Goal: Task Accomplishment & Management: Complete application form

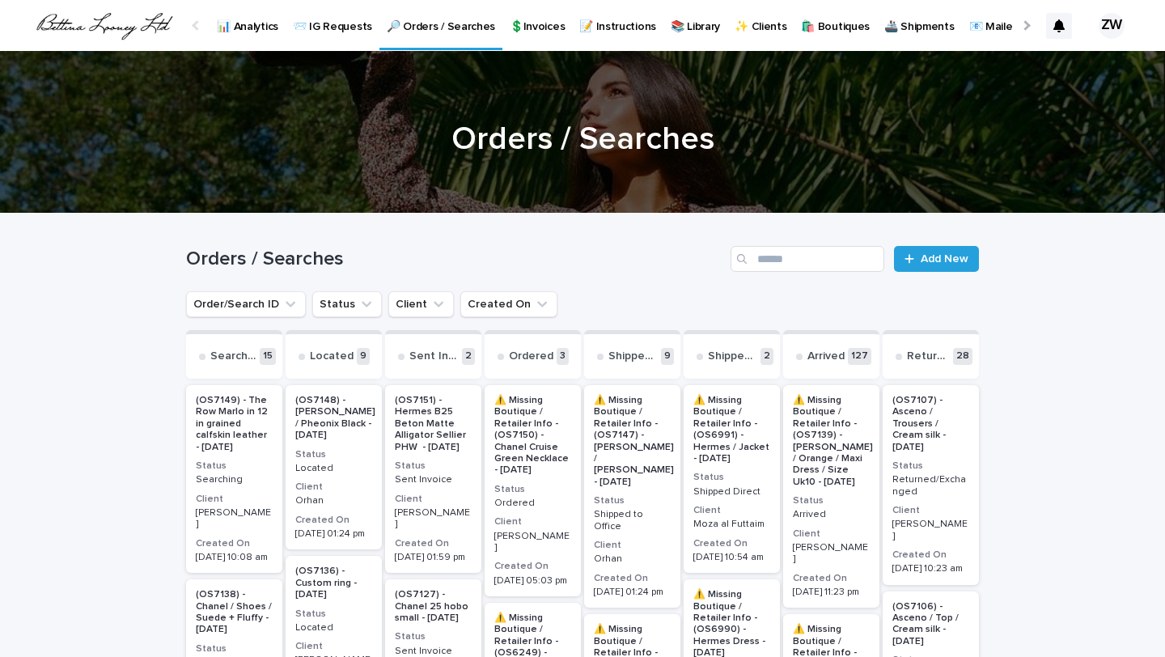
click at [932, 273] on div "Orders / Searches Add New" at bounding box center [582, 253] width 793 height 78
click at [922, 248] on link "Add New" at bounding box center [936, 259] width 85 height 26
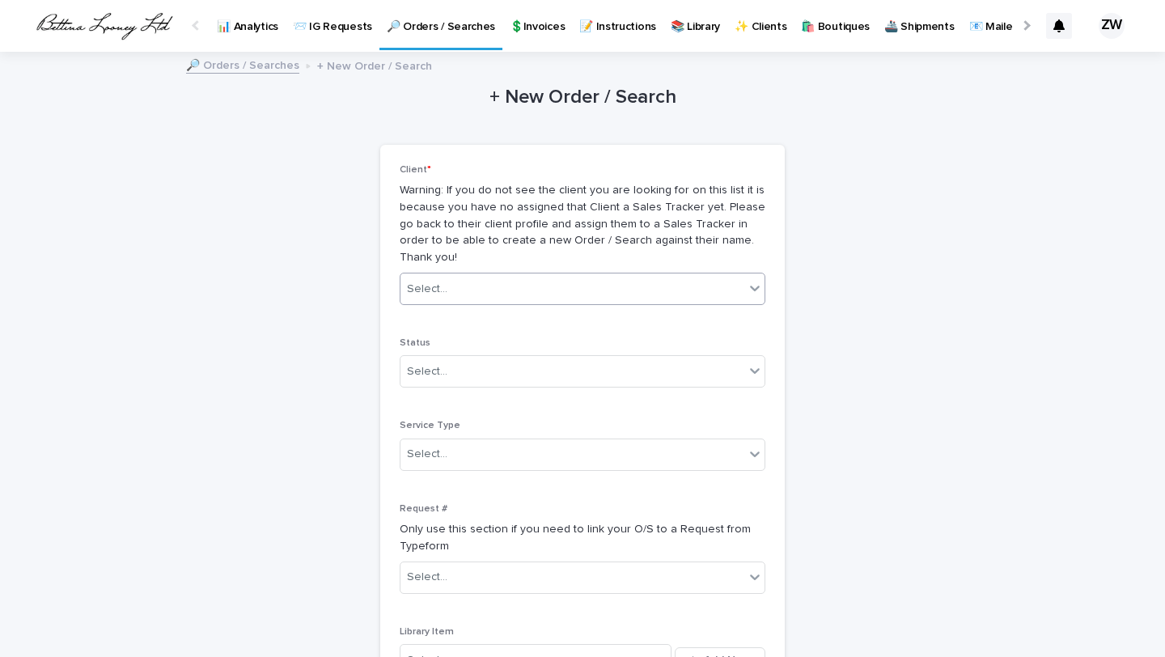
click at [436, 281] on div "Select..." at bounding box center [572, 289] width 344 height 27
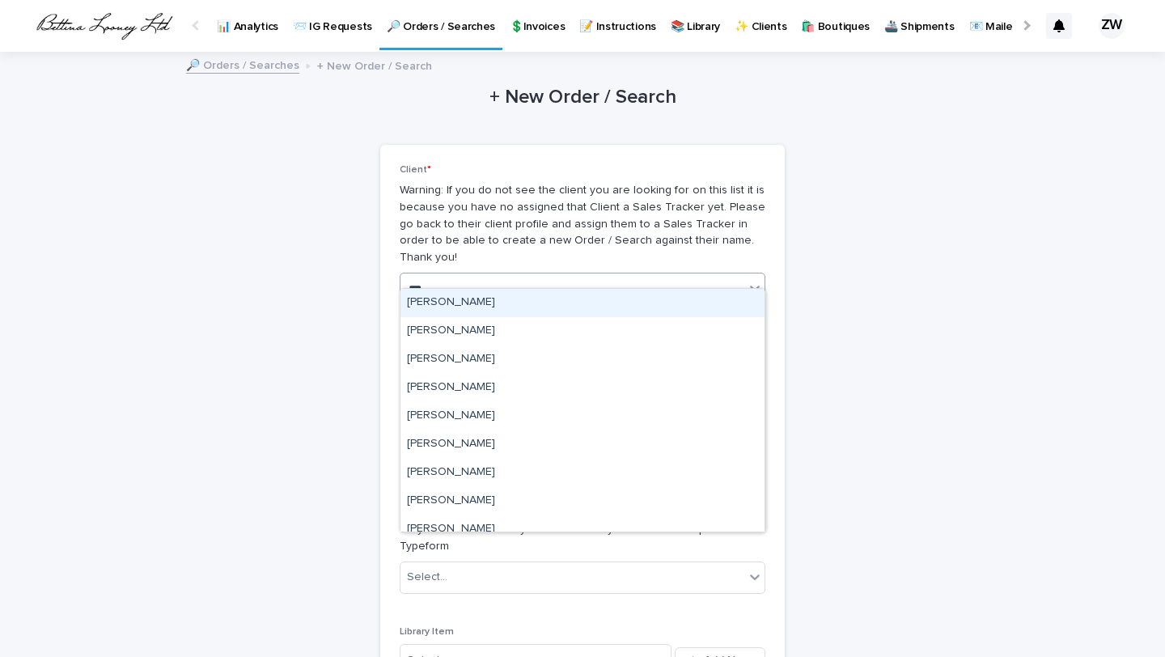
type input "****"
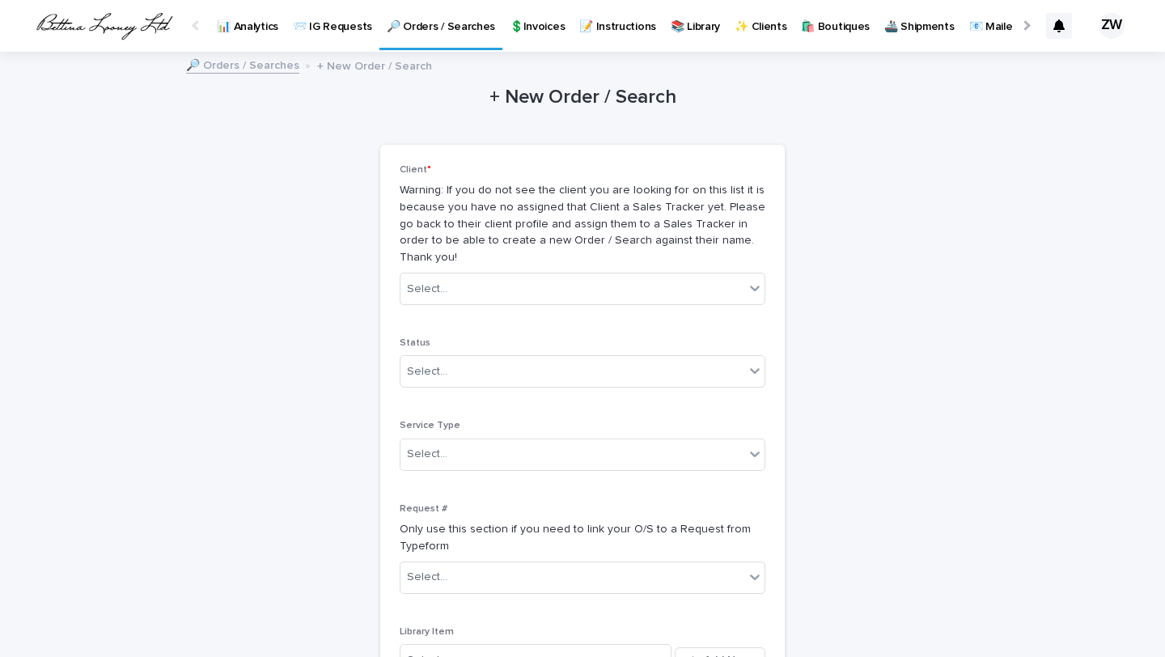
click at [432, 337] on div "Status Select..." at bounding box center [583, 368] width 366 height 63
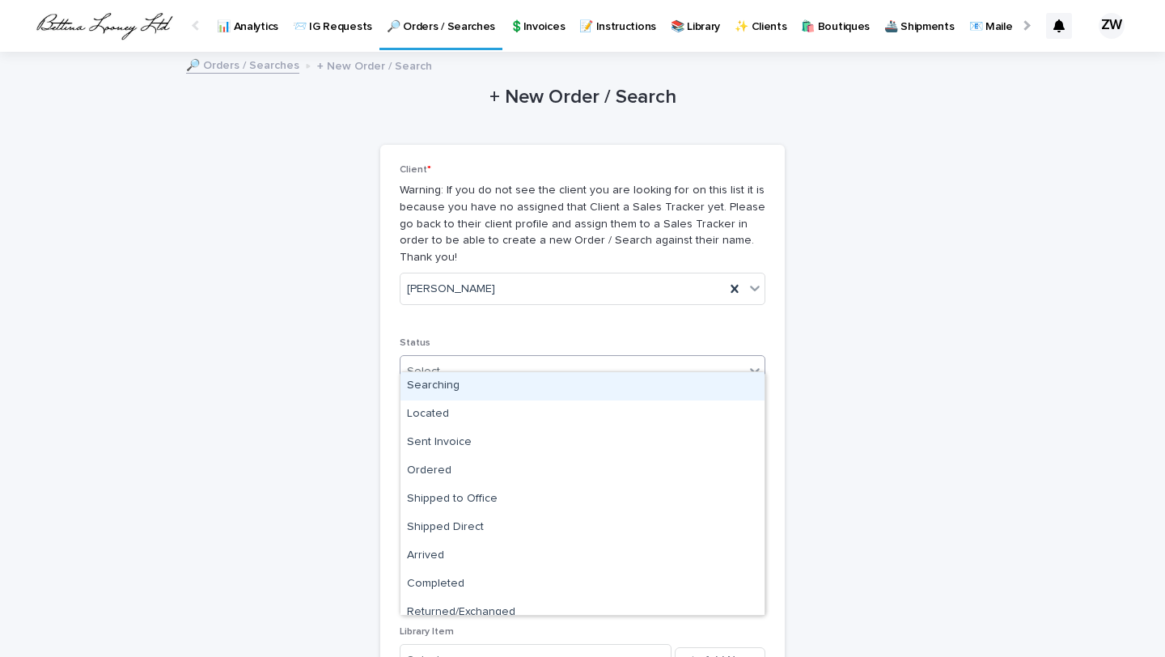
click at [432, 363] on div "Select..." at bounding box center [427, 371] width 40 height 17
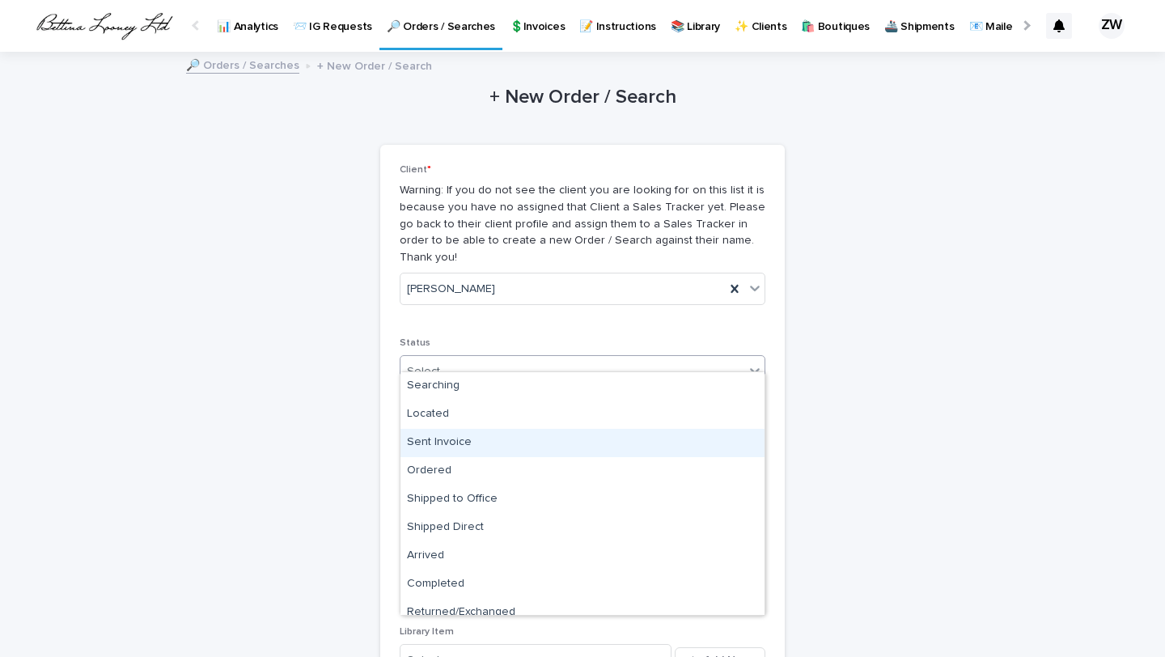
click at [456, 434] on div "Sent Invoice" at bounding box center [582, 443] width 364 height 28
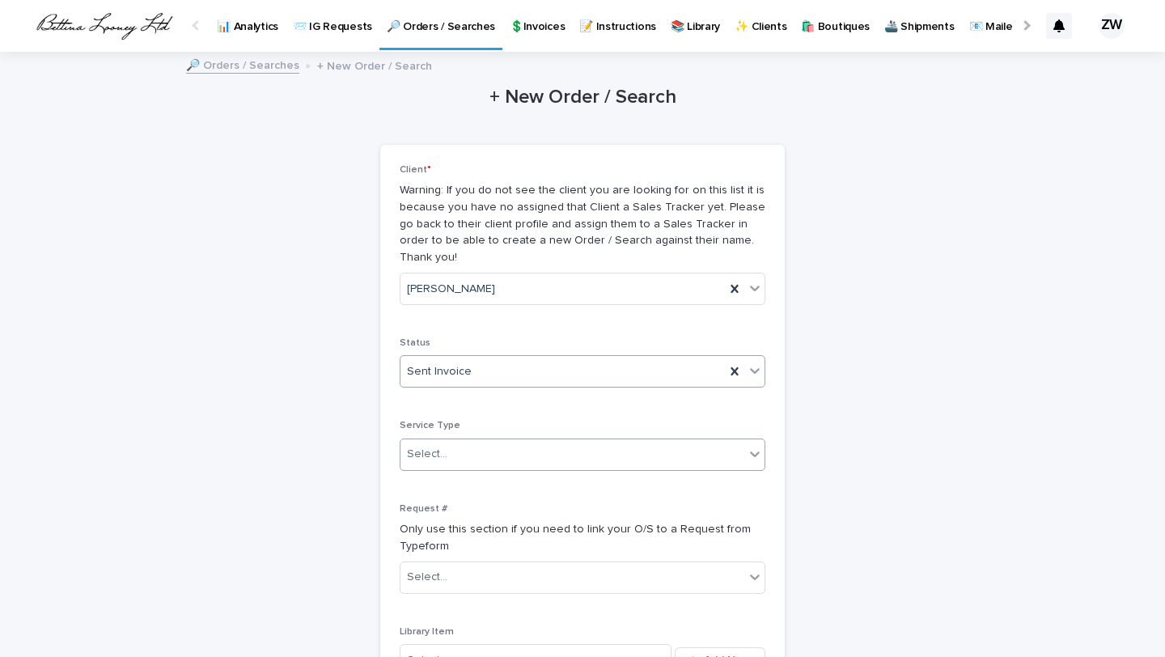
click at [432, 446] on div "Select..." at bounding box center [427, 454] width 40 height 17
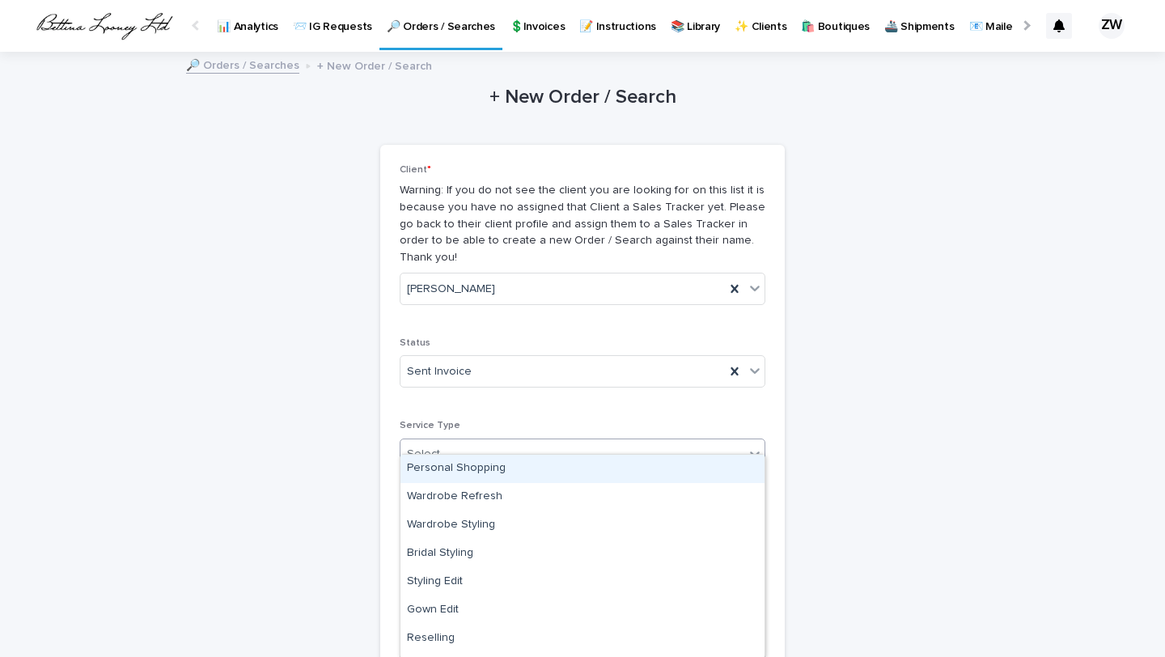
click at [443, 463] on div "Personal Shopping" at bounding box center [582, 469] width 364 height 28
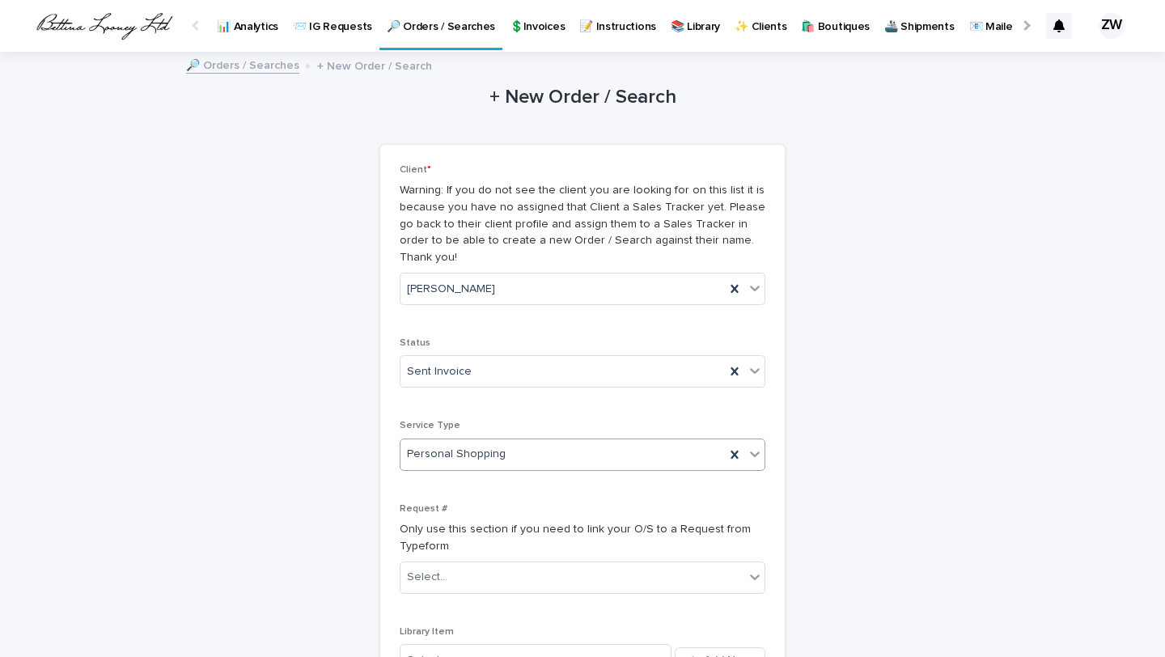
scroll to position [242, 0]
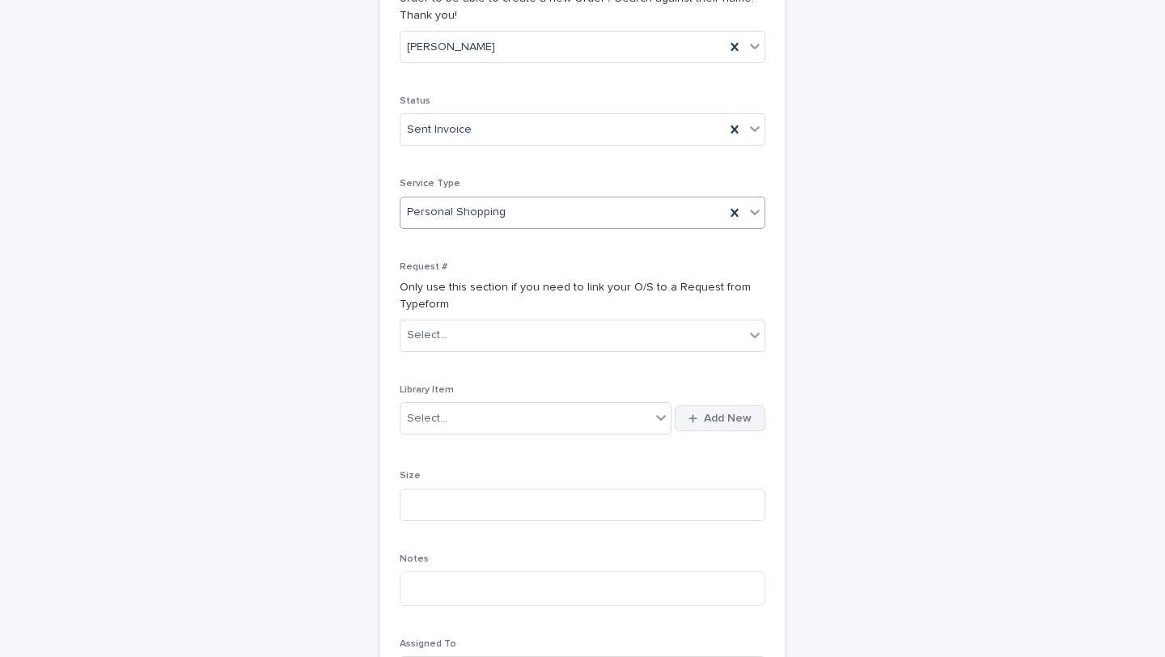
click at [725, 413] on span "Add New" at bounding box center [728, 418] width 48 height 11
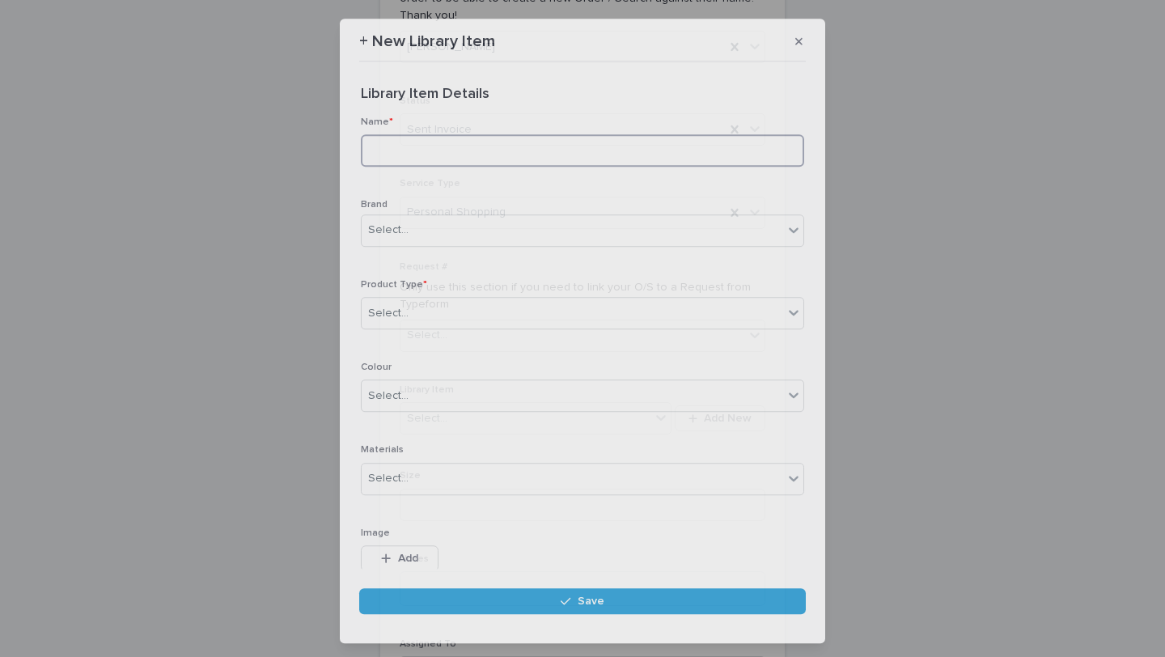
click at [392, 142] on input at bounding box center [582, 151] width 443 height 32
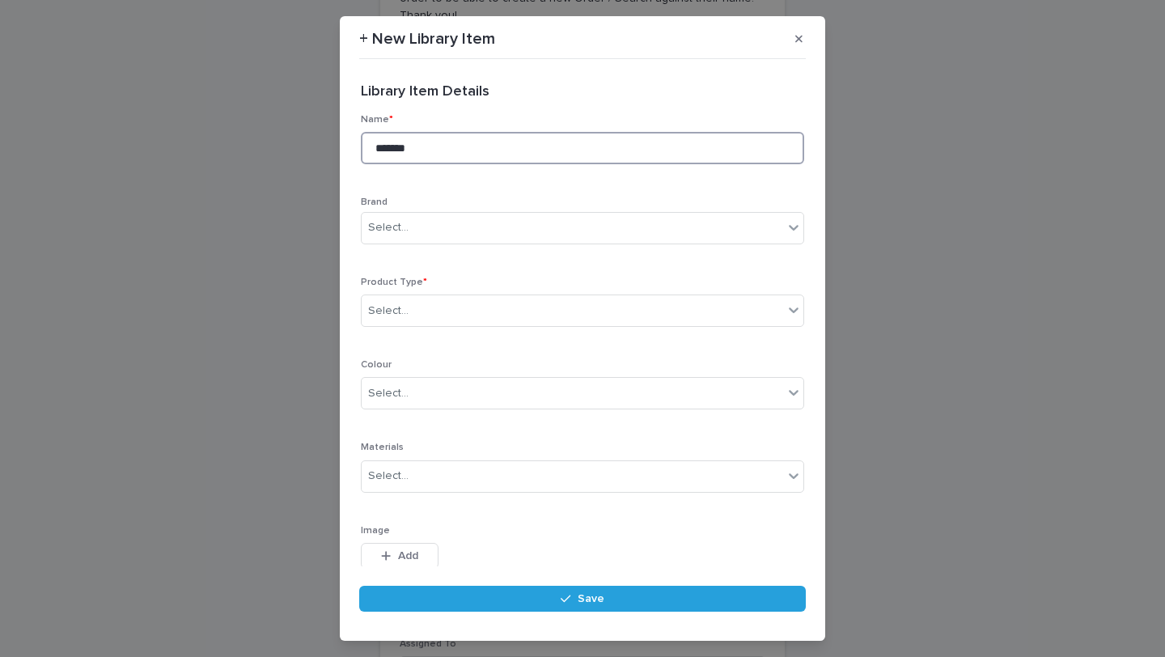
paste input "**********"
click at [439, 142] on input "**********" at bounding box center [582, 148] width 443 height 32
drag, startPoint x: 456, startPoint y: 146, endPoint x: 427, endPoint y: 146, distance: 28.3
click at [427, 146] on input "**********" at bounding box center [582, 148] width 443 height 32
drag, startPoint x: 461, startPoint y: 147, endPoint x: 443, endPoint y: 147, distance: 18.6
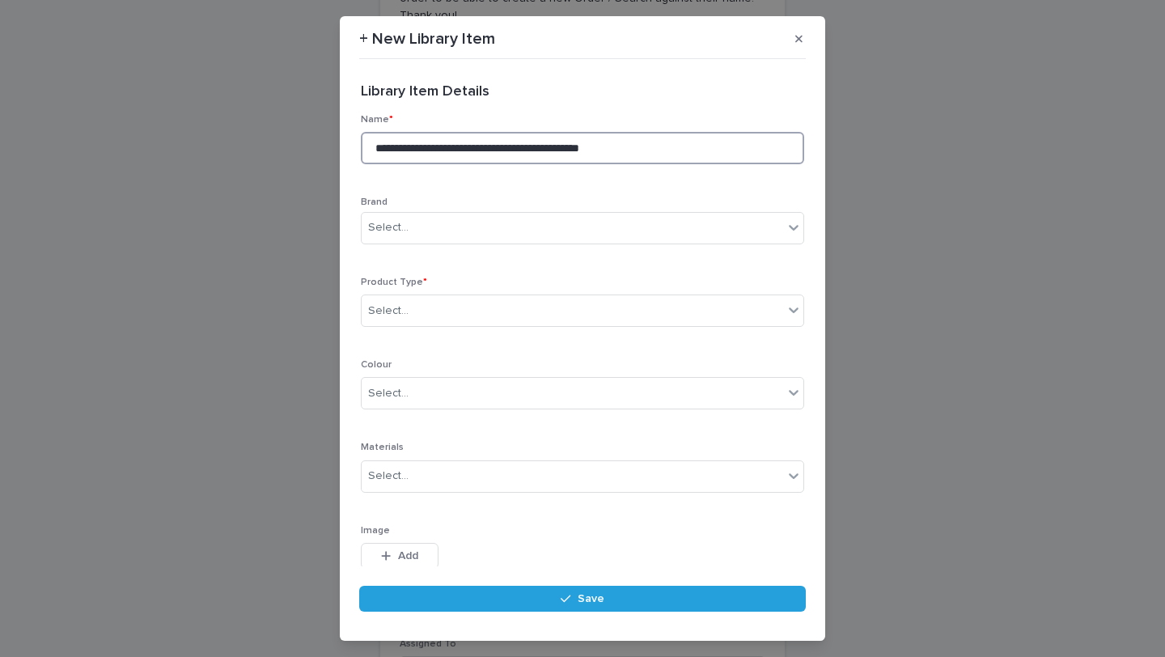
click at [443, 147] on input "**********" at bounding box center [582, 148] width 443 height 32
drag, startPoint x: 704, startPoint y: 150, endPoint x: 581, endPoint y: 150, distance: 123.0
click at [581, 150] on input "**********" at bounding box center [582, 148] width 443 height 32
drag, startPoint x: 721, startPoint y: 150, endPoint x: 650, endPoint y: 151, distance: 71.2
click at [650, 151] on input "**********" at bounding box center [582, 148] width 443 height 32
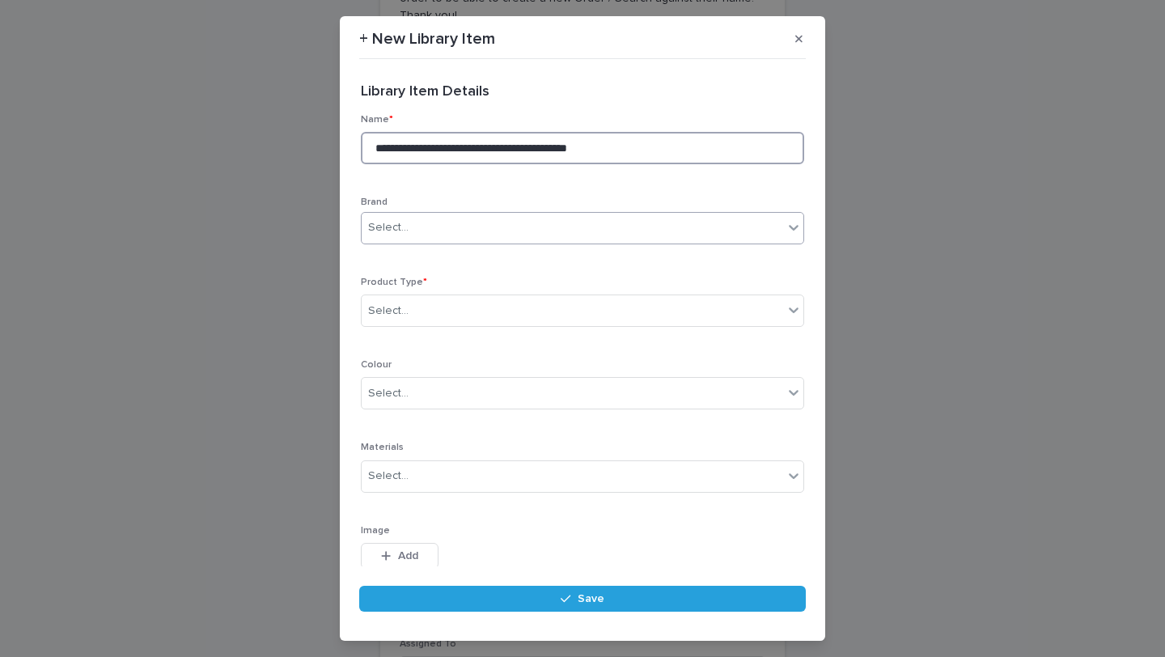
type input "**********"
click at [443, 232] on div "Select..." at bounding box center [573, 227] width 422 height 27
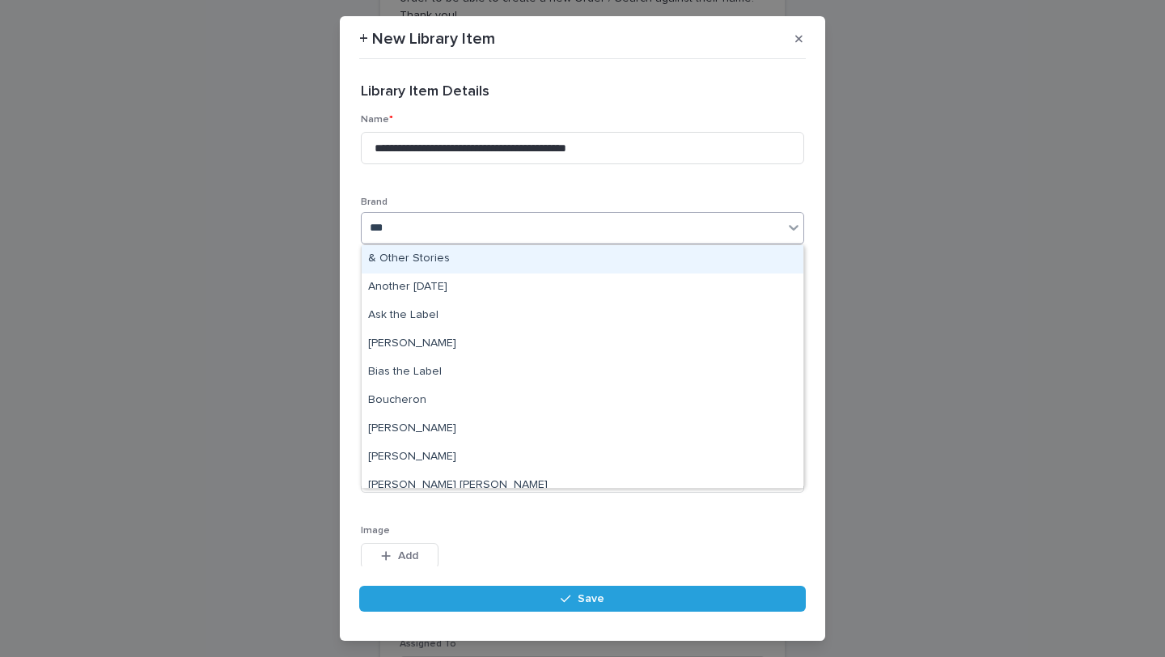
type input "****"
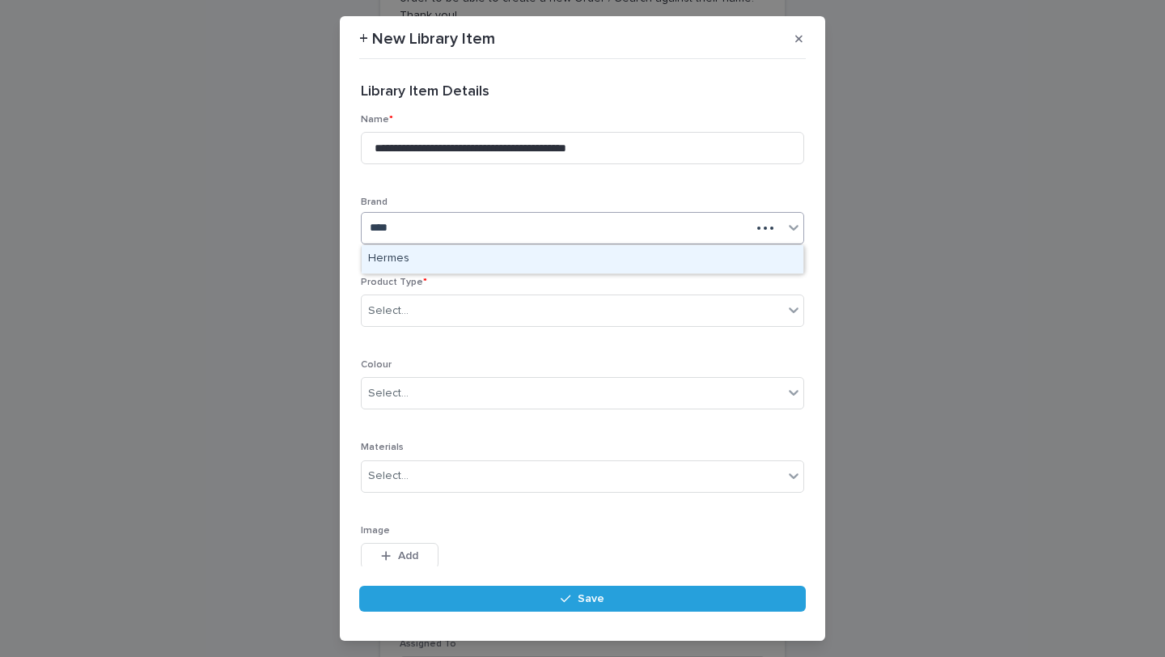
click at [424, 256] on div "Hermes" at bounding box center [583, 259] width 442 height 28
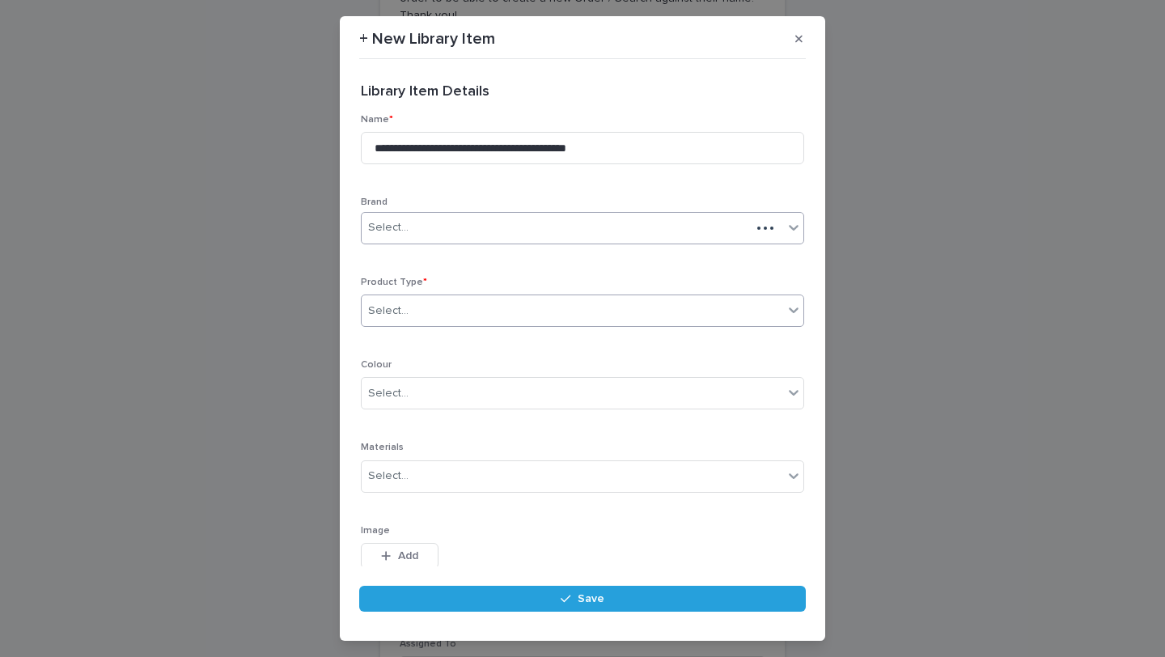
click at [417, 303] on div "Select..." at bounding box center [573, 311] width 422 height 27
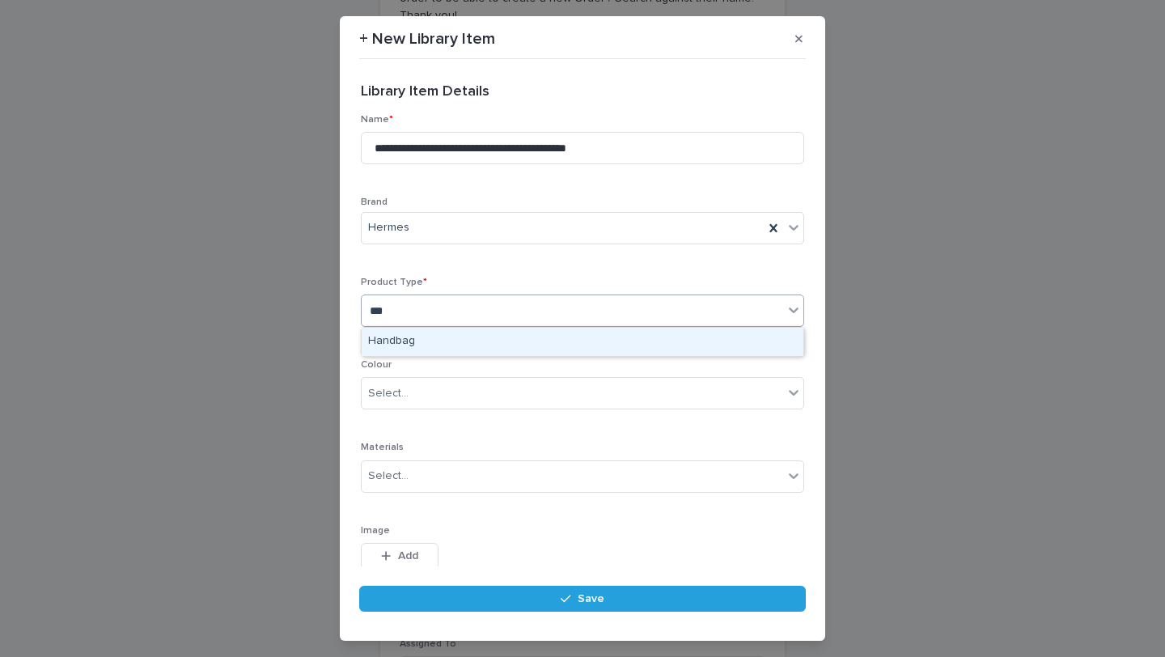
type input "****"
click at [429, 346] on div "Handbag" at bounding box center [583, 342] width 442 height 28
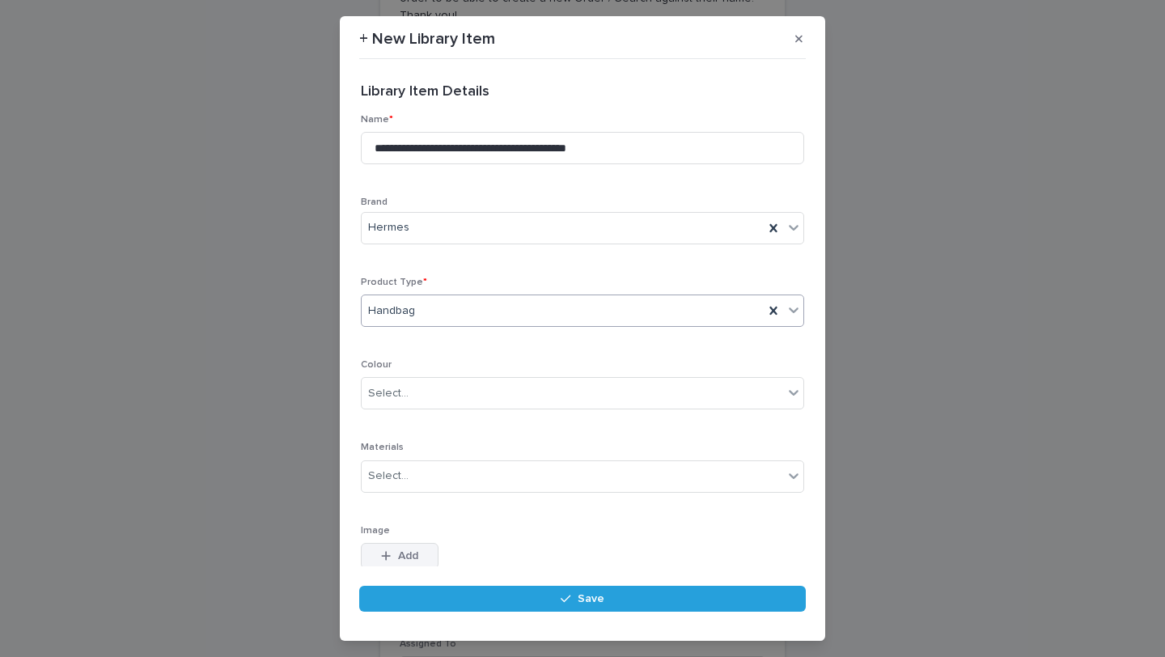
scroll to position [81, 0]
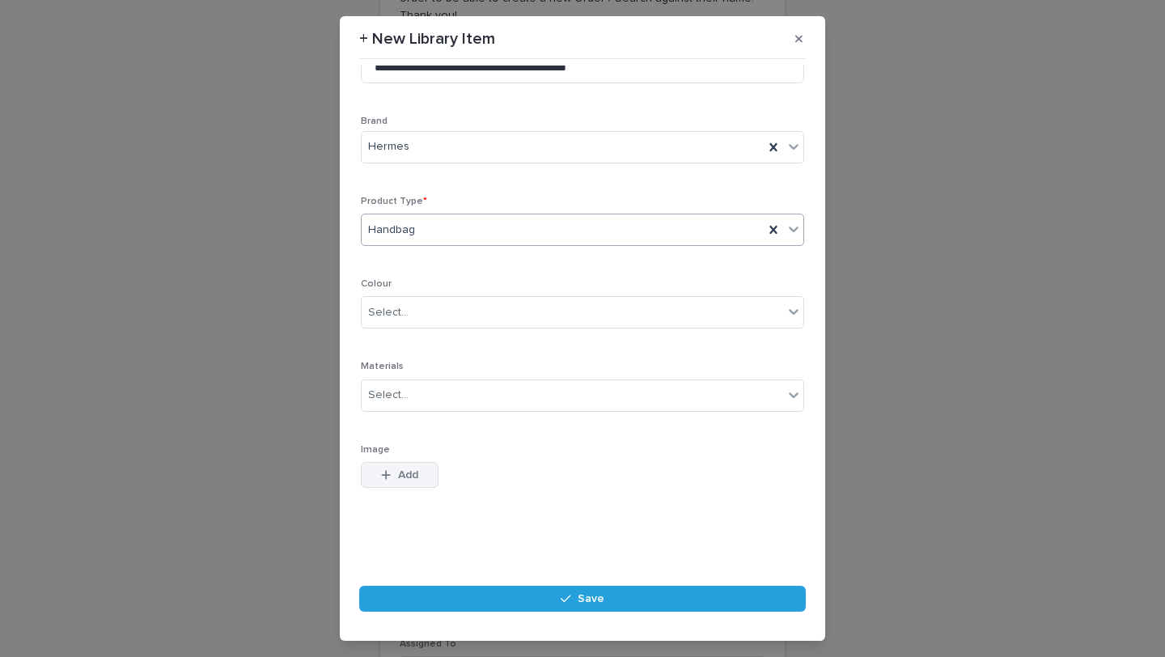
click at [418, 477] on button "Add" at bounding box center [400, 475] width 78 height 26
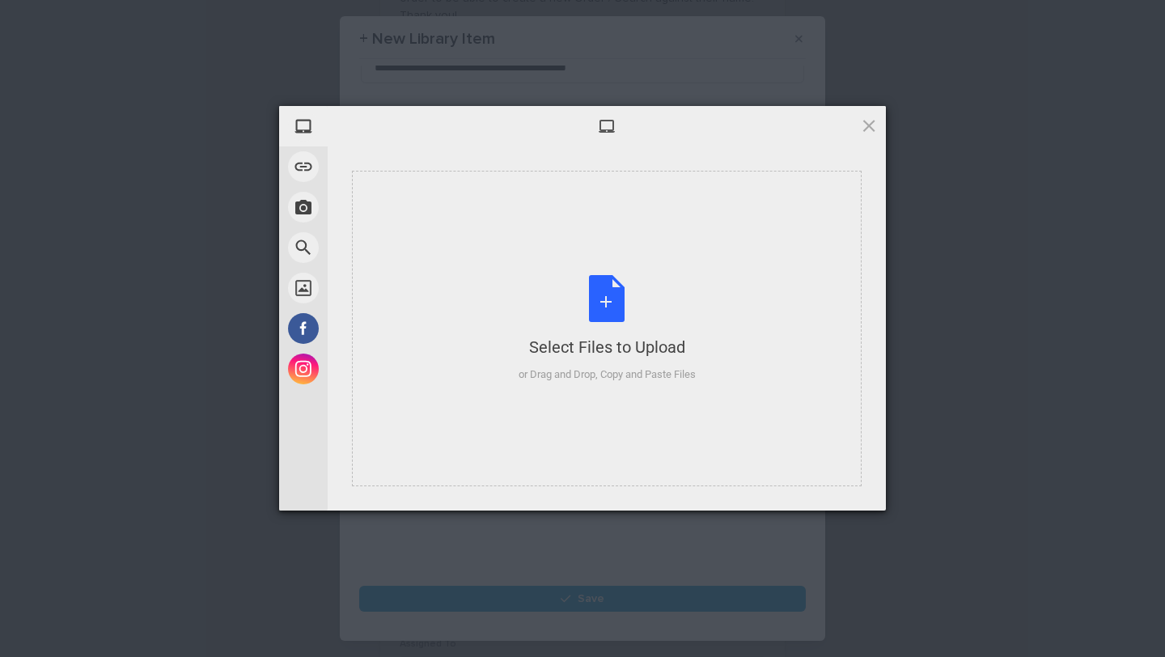
click at [519, 293] on div "Select Files to Upload or Drag and Drop, Copy and Paste Files" at bounding box center [607, 329] width 177 height 108
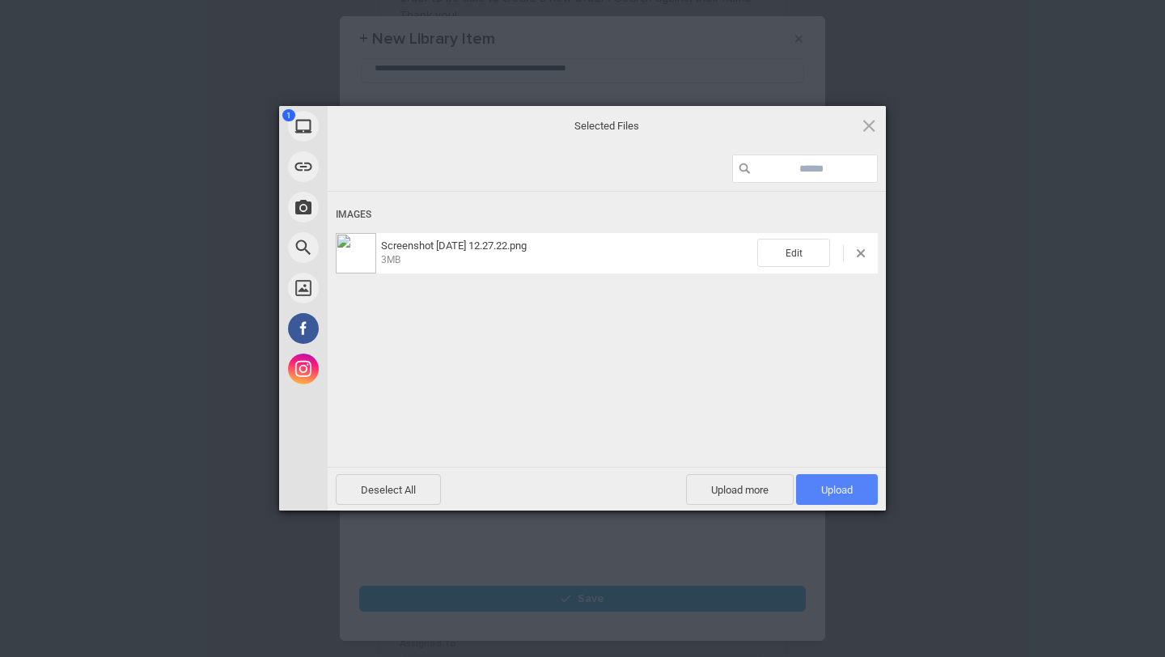
click at [841, 489] on span "Upload 1" at bounding box center [837, 490] width 32 height 12
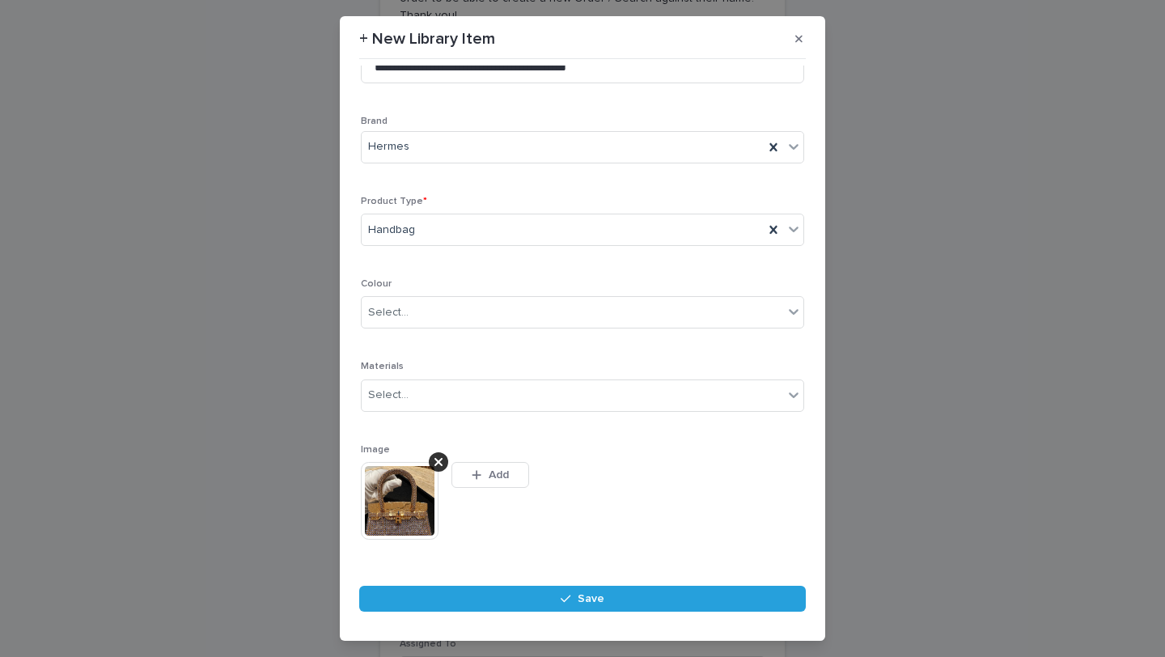
scroll to position [110, 0]
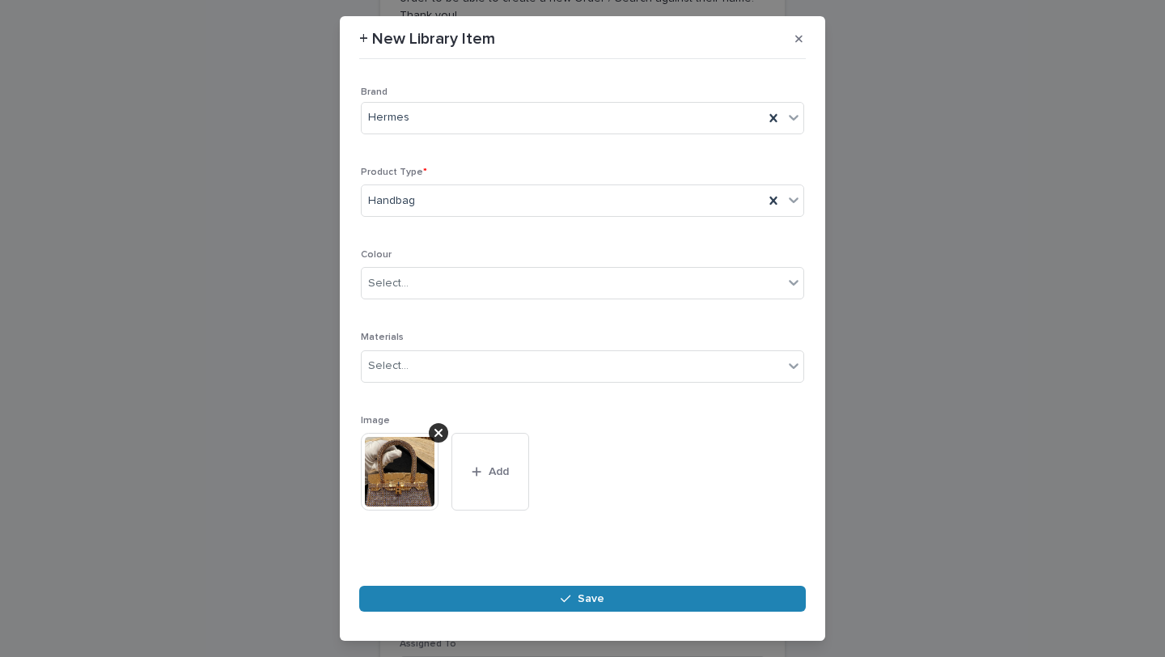
click at [610, 591] on button "Save" at bounding box center [582, 599] width 447 height 26
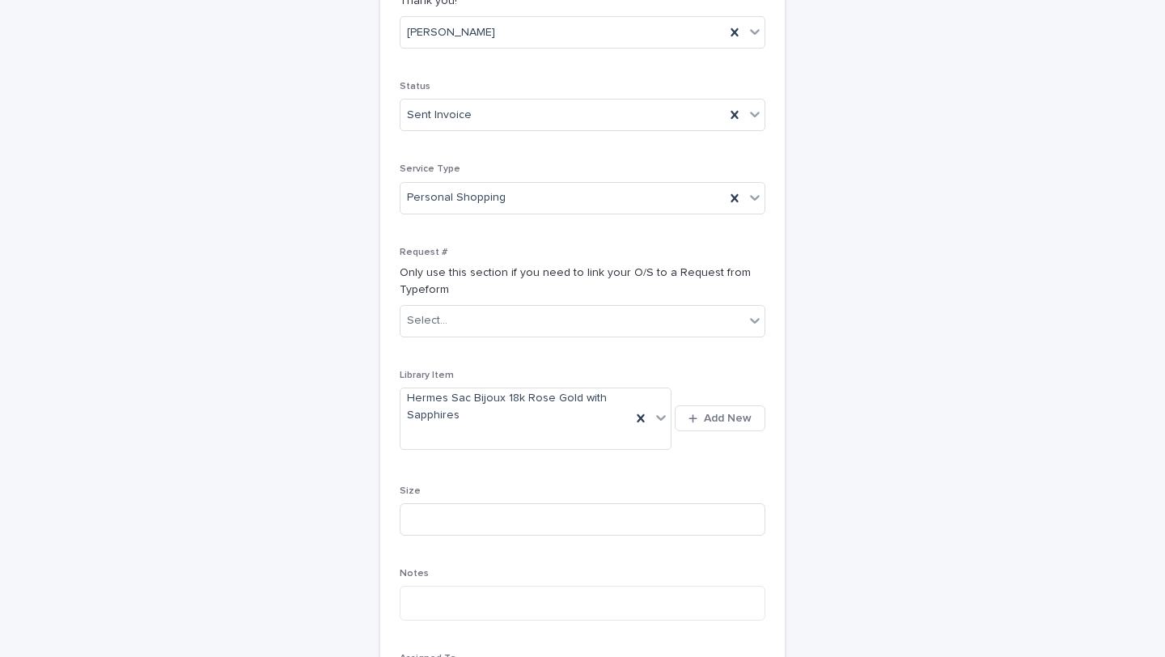
scroll to position [409, 0]
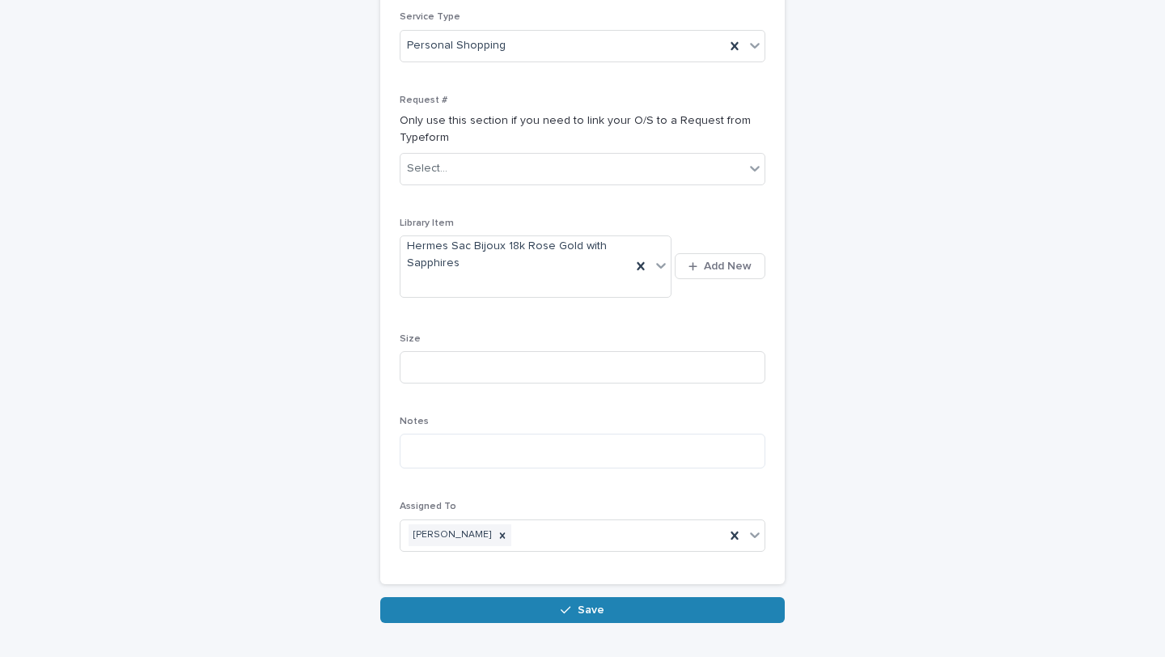
click at [593, 604] on span "Save" at bounding box center [591, 609] width 27 height 11
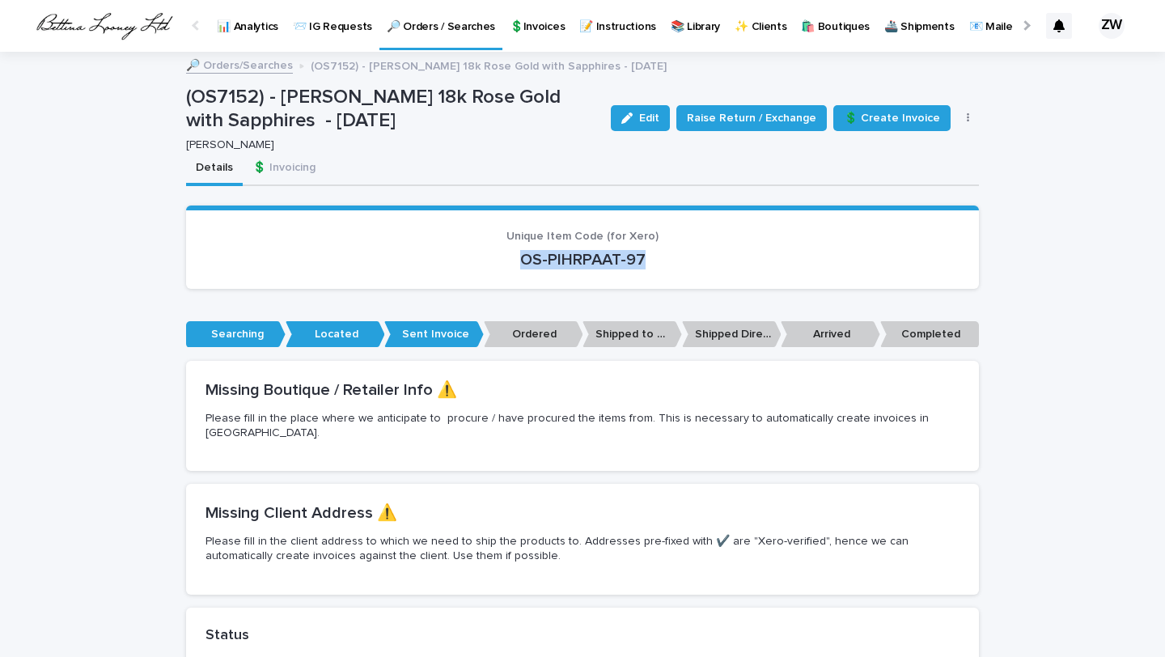
drag, startPoint x: 657, startPoint y: 256, endPoint x: 497, endPoint y: 250, distance: 160.3
click at [497, 250] on p "OS-PIHRPAAT-97" at bounding box center [583, 259] width 754 height 19
copy p "OS-PIHRPAAT-97"
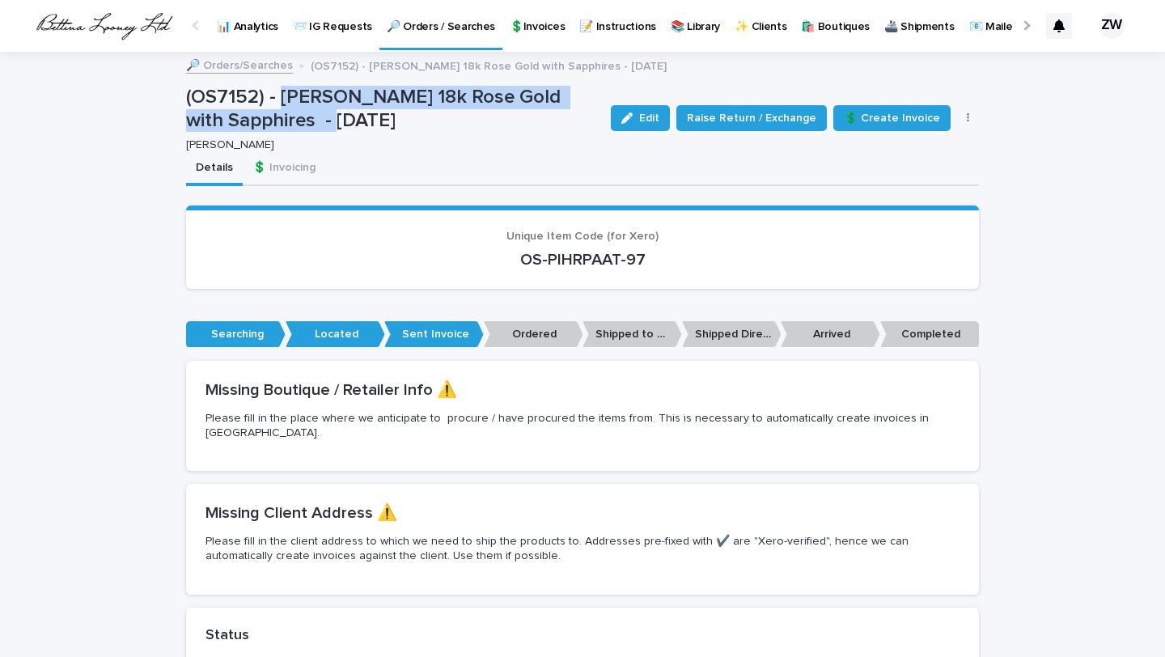
drag, startPoint x: 282, startPoint y: 96, endPoint x: 274, endPoint y: 128, distance: 32.4
click at [274, 128] on p "(OS7152) - [PERSON_NAME] 18k Rose Gold with Sapphires - [DATE]" at bounding box center [392, 109] width 412 height 47
copy p "Hermes Sac Bijoux 18k Rose Gold with Sapphires"
click at [396, 37] on link "🔎 Orders / Searches" at bounding box center [440, 24] width 123 height 48
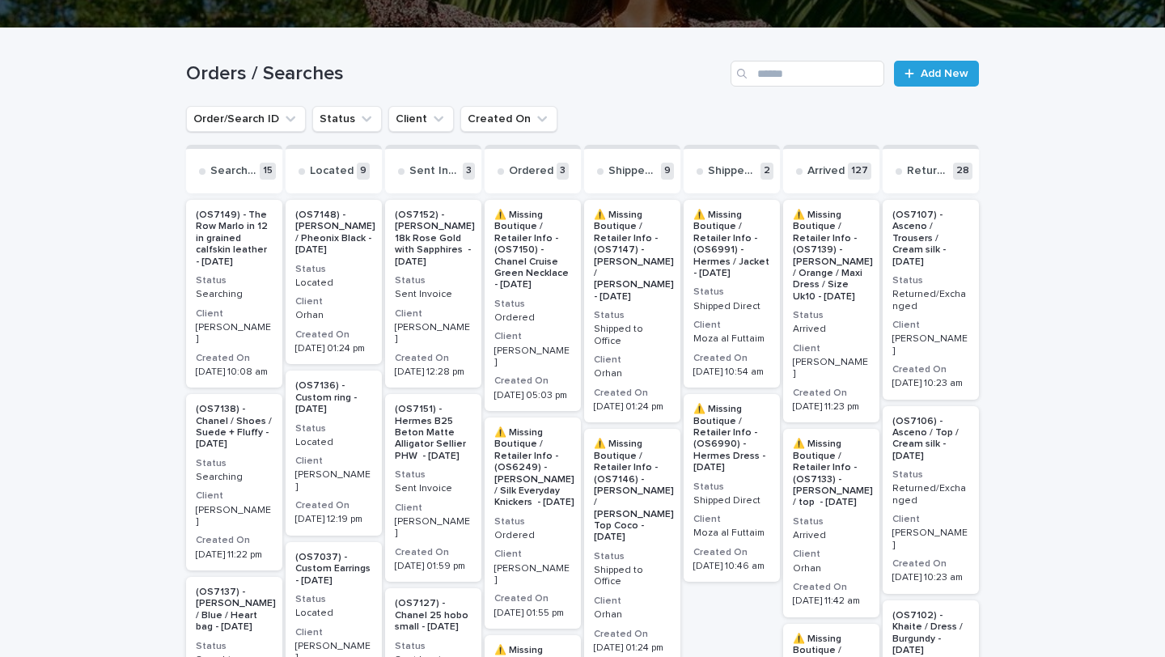
scroll to position [234, 0]
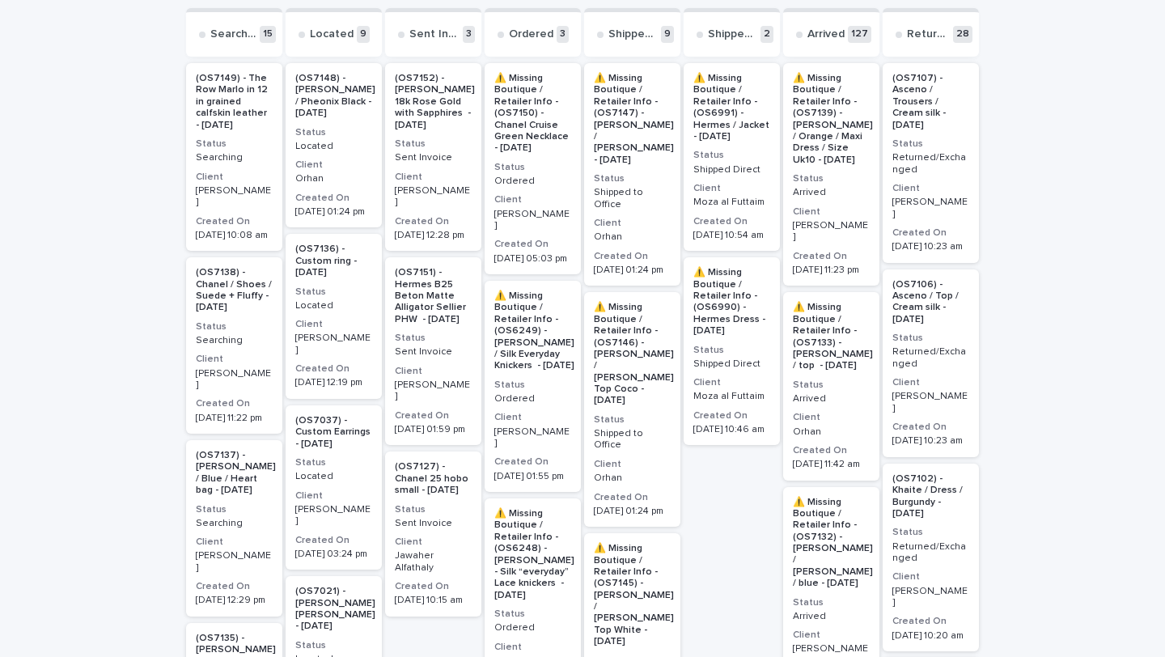
scroll to position [326, 0]
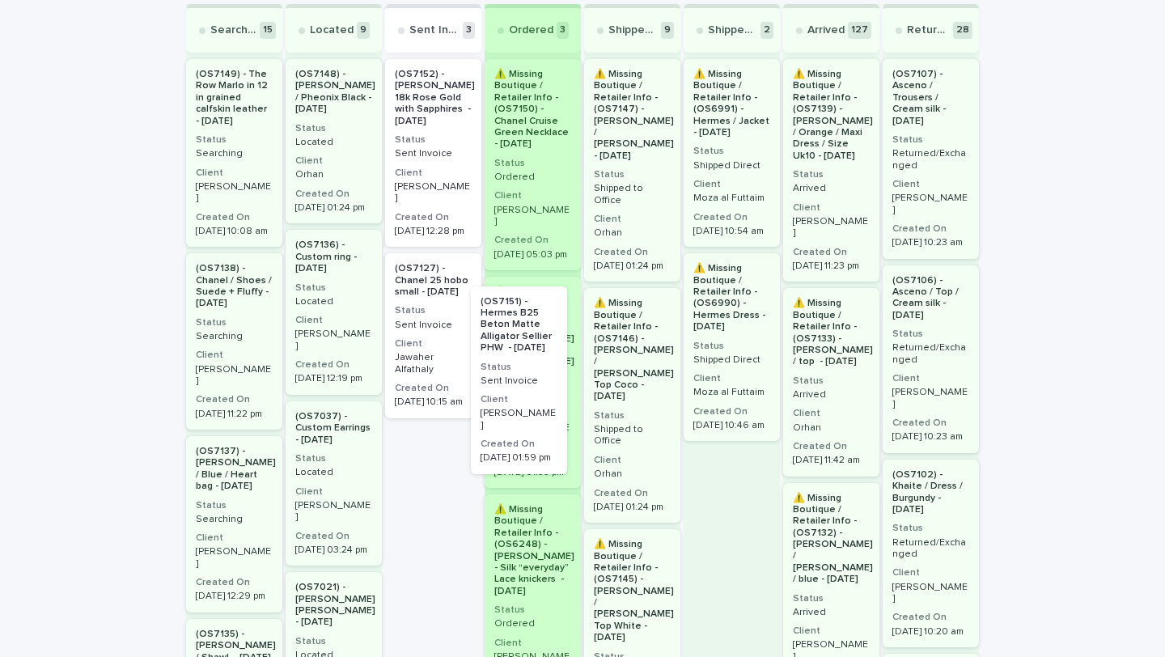
drag, startPoint x: 432, startPoint y: 371, endPoint x: 525, endPoint y: 391, distance: 95.2
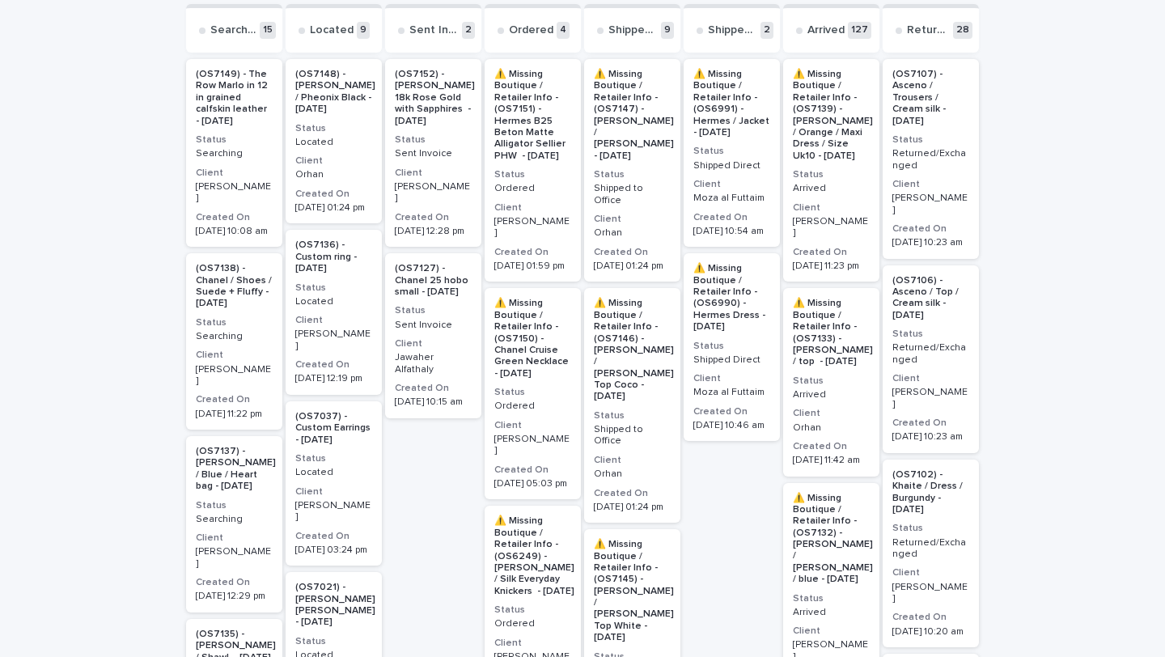
scroll to position [0, 0]
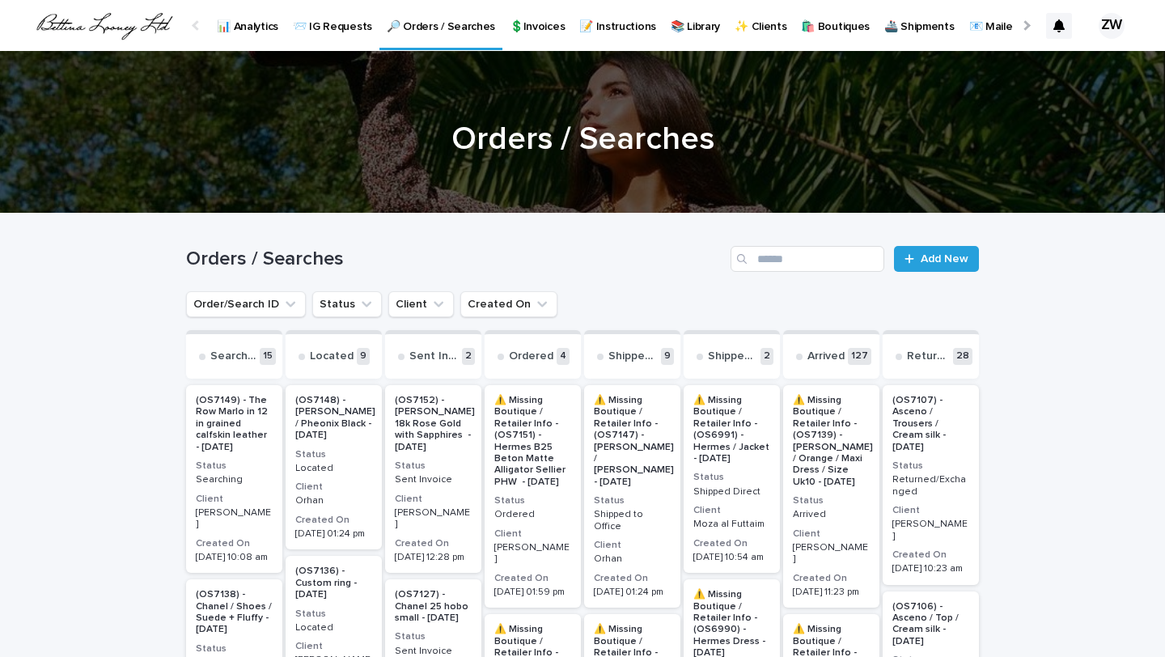
click at [310, 29] on p "📨 IG Requests" at bounding box center [332, 17] width 79 height 34
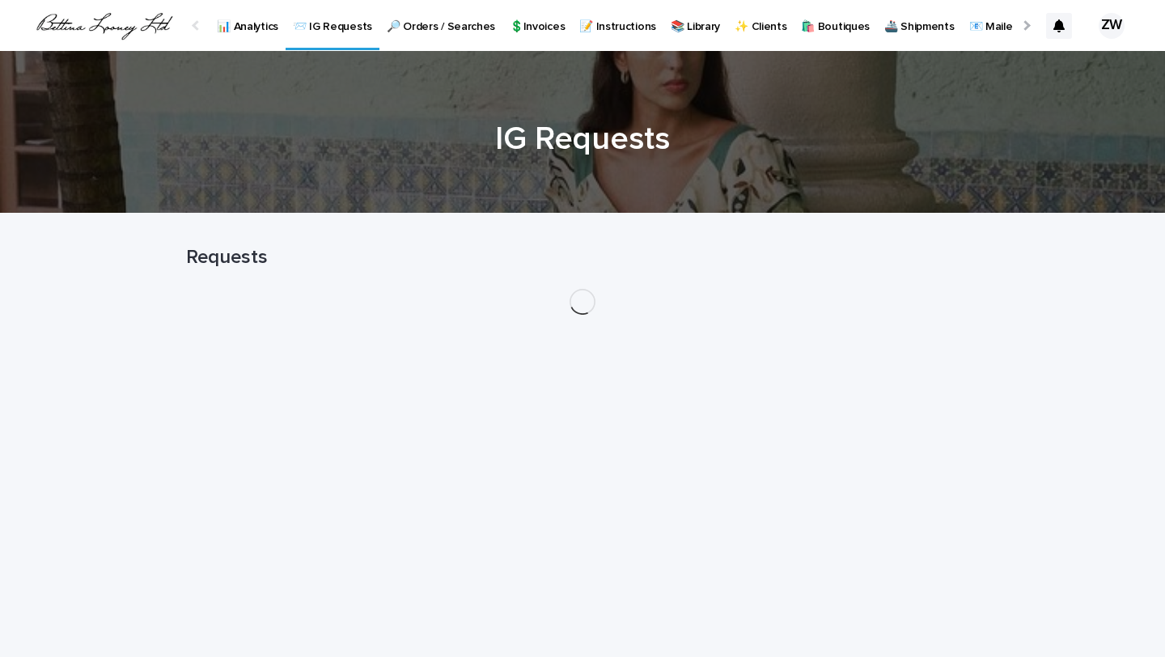
click at [261, 36] on link "📊 Analytics" at bounding box center [248, 25] width 76 height 50
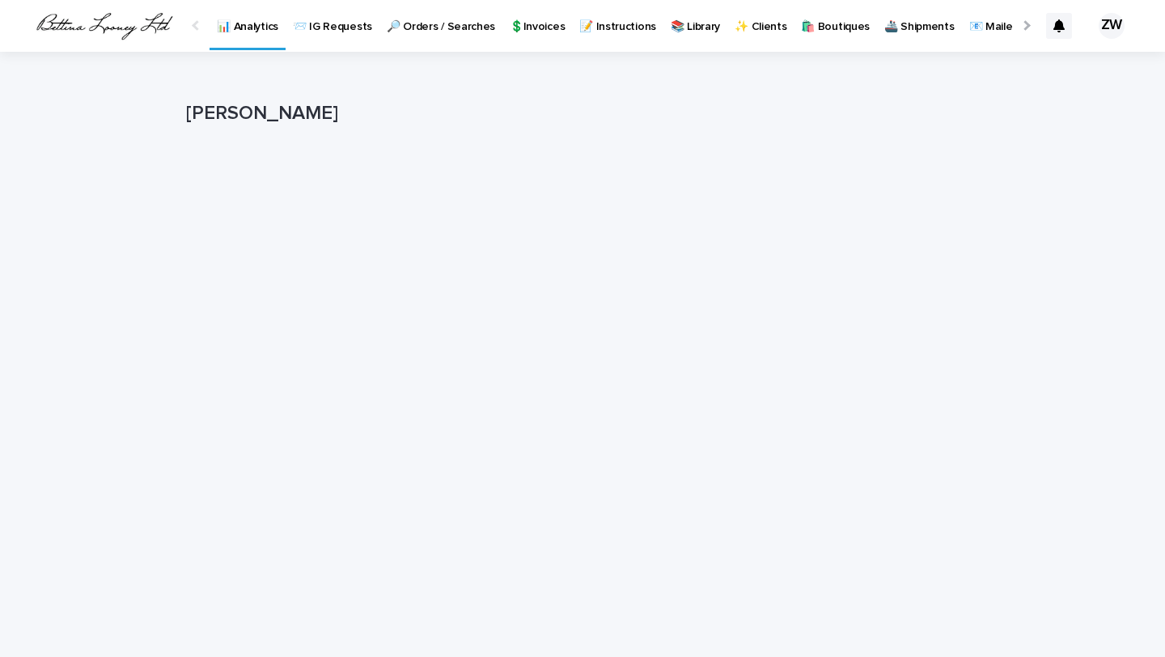
click at [98, 412] on div "Loading... Saving… Loading... Saving… [PERSON_NAME] [PERSON_NAME] Sorry, there …" at bounding box center [582, 454] width 1165 height 804
click at [775, 78] on div "[PERSON_NAME] [PERSON_NAME] Sorry, there was an error saving your record. Pleas…" at bounding box center [582, 413] width 793 height 723
